Goal: Information Seeking & Learning: Learn about a topic

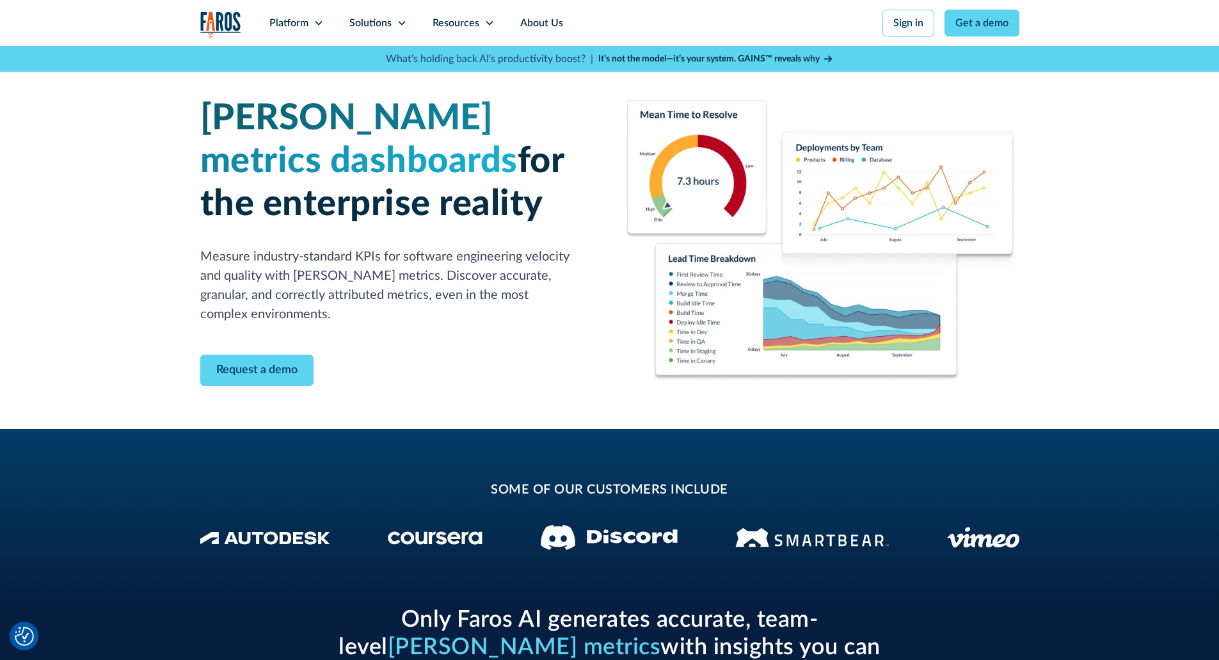
click at [283, 30] on div "Platform" at bounding box center [288, 22] width 39 height 15
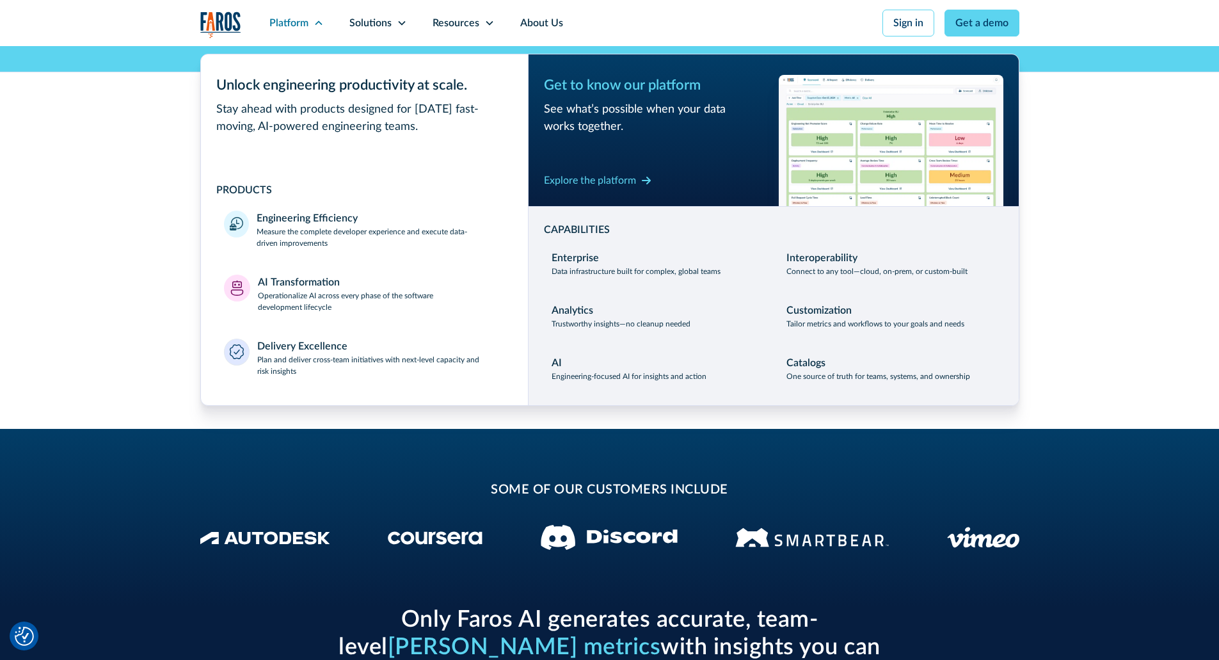
click at [384, 16] on div "Solutions" at bounding box center [370, 22] width 42 height 15
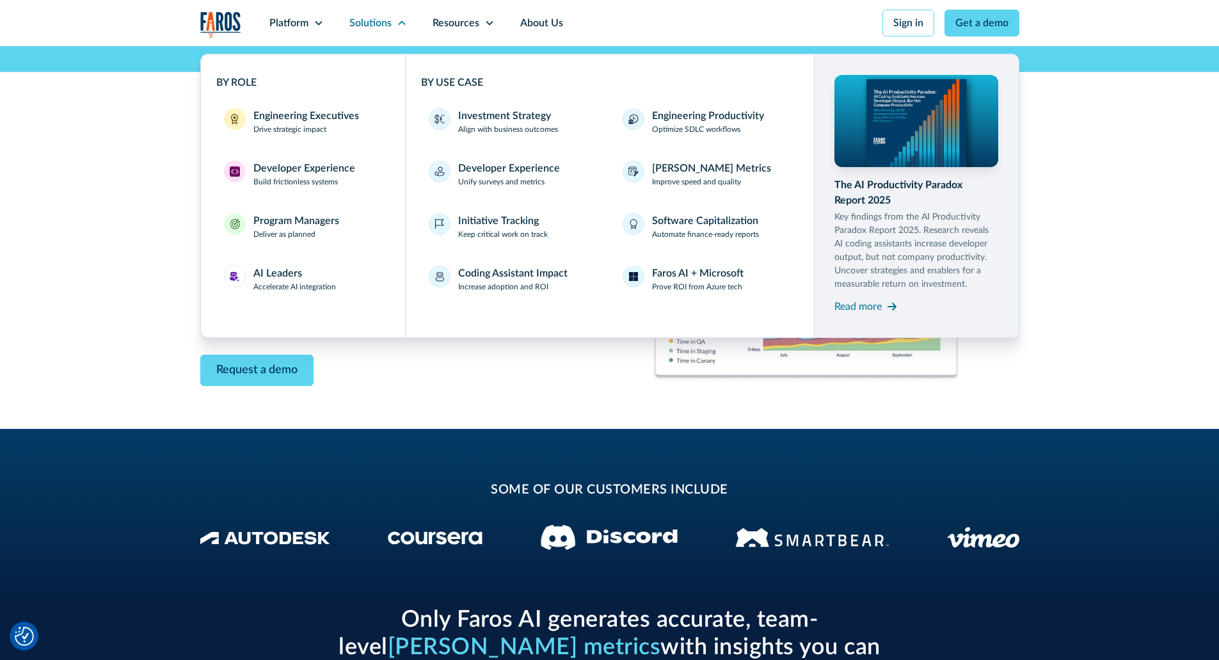
click at [286, 276] on div "AI Leaders" at bounding box center [277, 273] width 49 height 15
click at [282, 267] on div "AI Leaders" at bounding box center [277, 273] width 49 height 15
click at [280, 273] on div "AI Leaders" at bounding box center [277, 273] width 49 height 15
click at [287, 286] on p "Accelerate AI integration" at bounding box center [294, 287] width 83 height 12
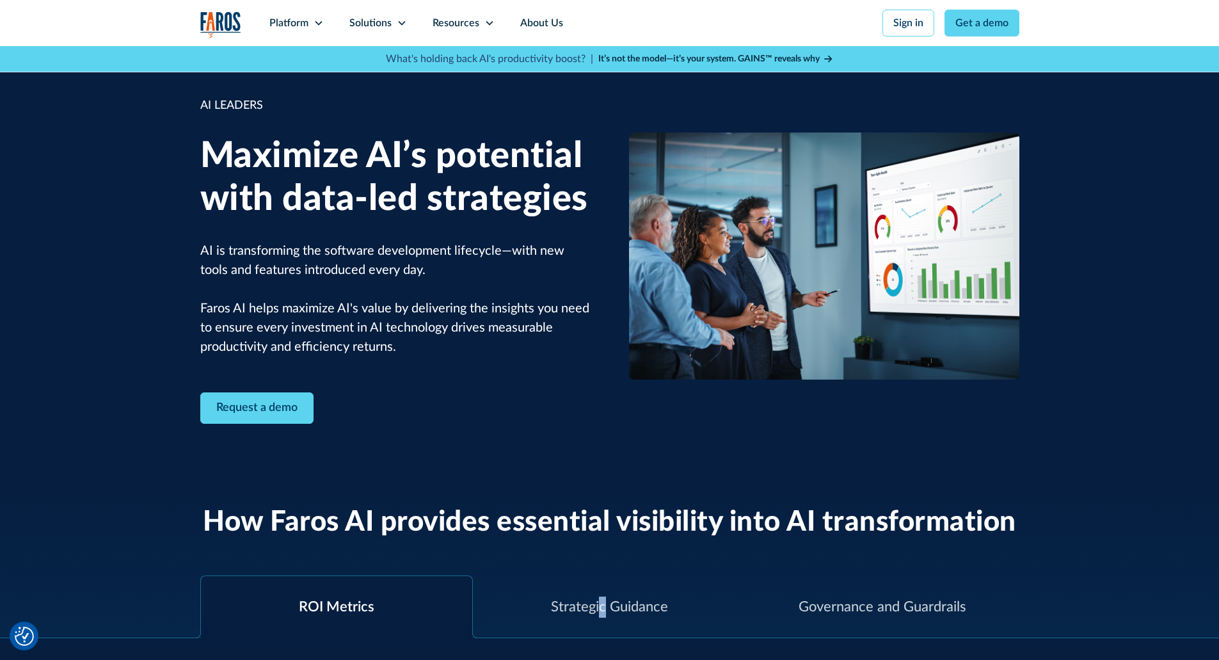
click at [603, 598] on div "Strategic Guidance" at bounding box center [609, 606] width 117 height 21
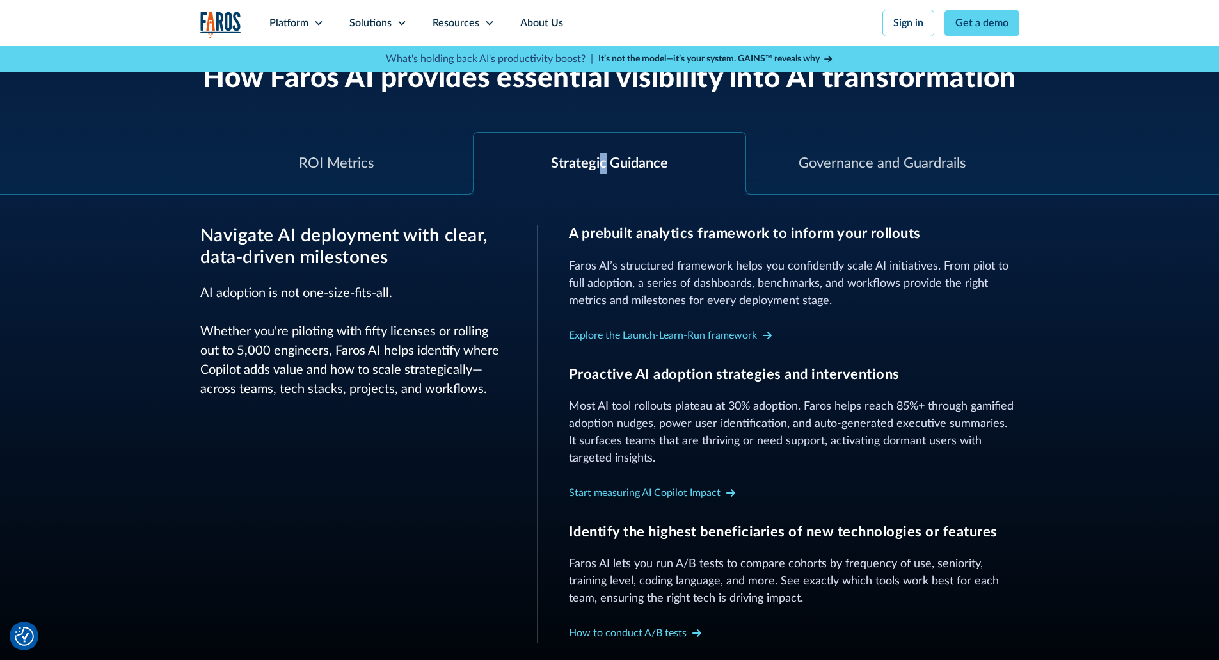
scroll to position [444, 0]
click at [825, 170] on div "Governance and Guardrails" at bounding box center [882, 162] width 168 height 21
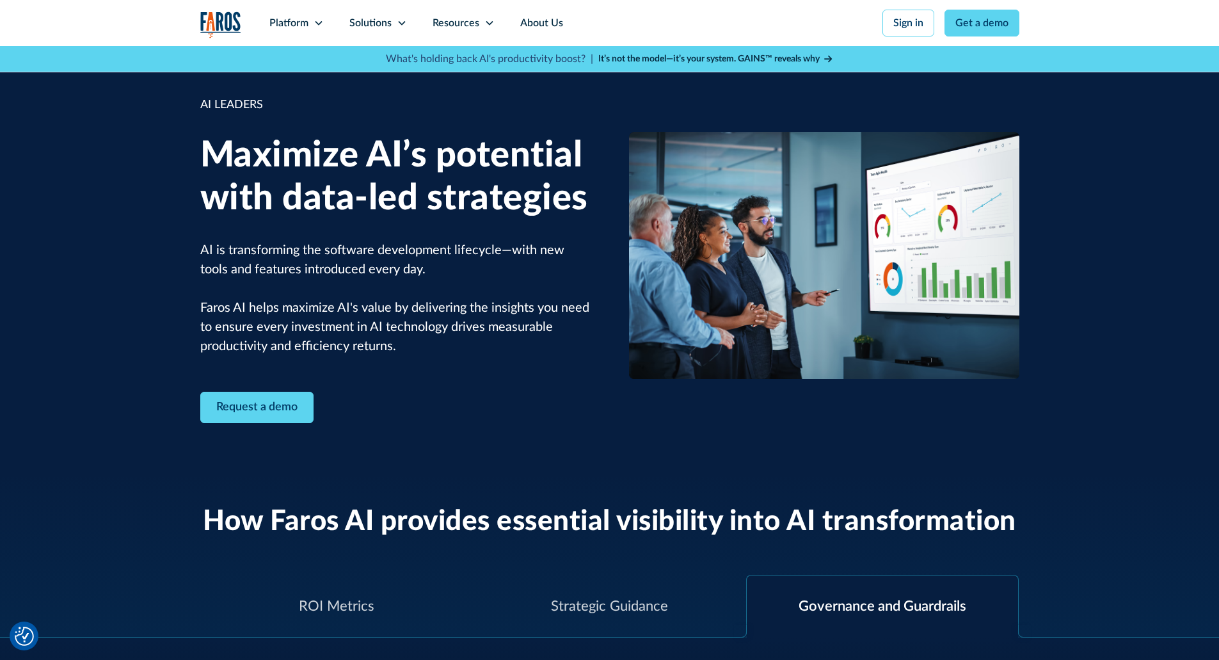
scroll to position [0, 0]
